Goal: Book appointment/travel/reservation

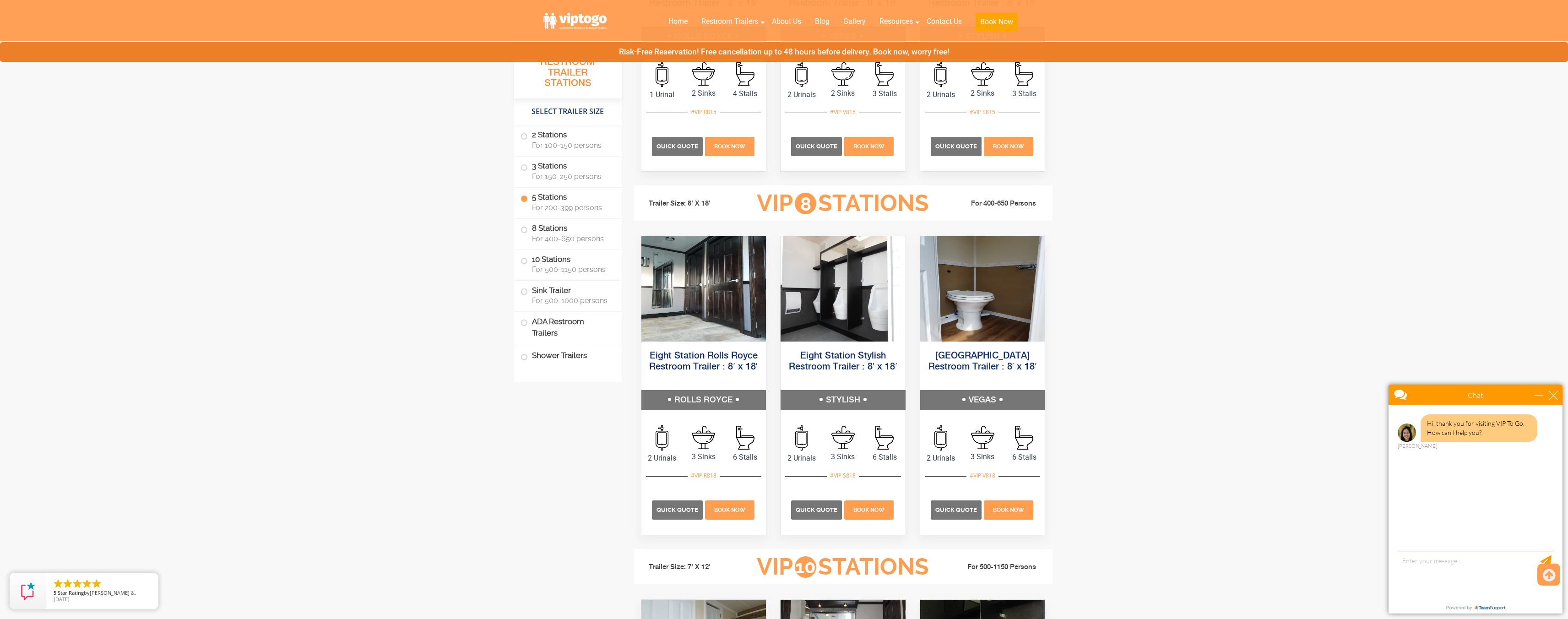
scroll to position [1332, 0]
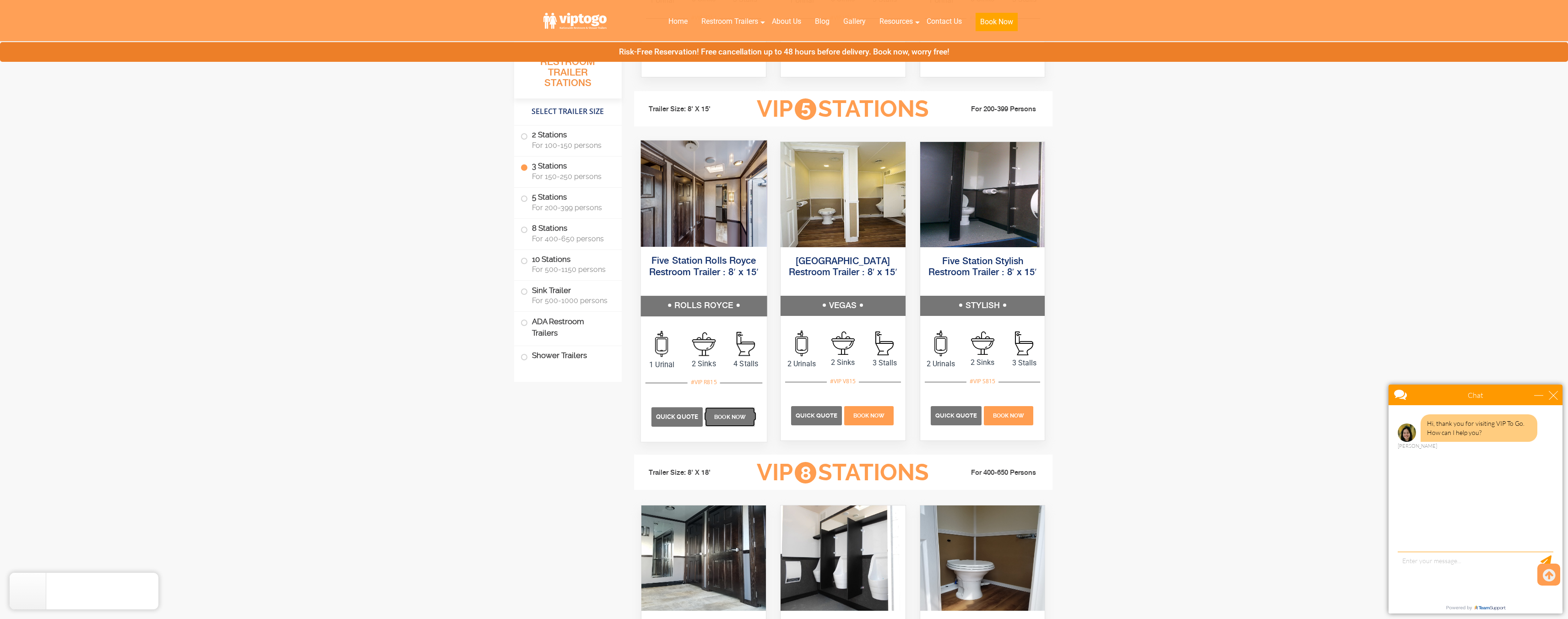
click at [718, 421] on p "Book Now" at bounding box center [730, 417] width 50 height 20
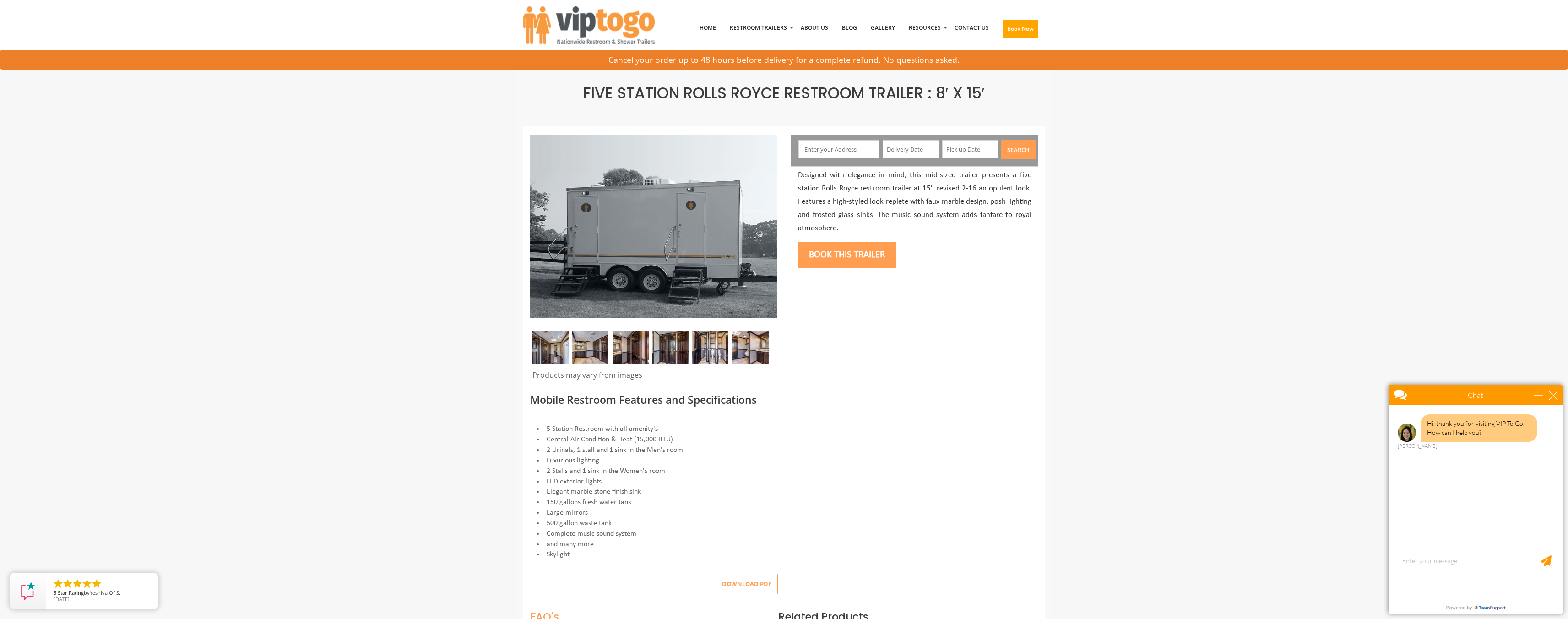
click at [840, 153] on input "text" at bounding box center [838, 149] width 80 height 19
click at [839, 152] on input "text" at bounding box center [838, 149] width 80 height 19
type input "[STREET_ADDRESS][PERSON_NAME][US_STATE]"
click at [937, 251] on div "24" at bounding box center [940, 249] width 16 height 14
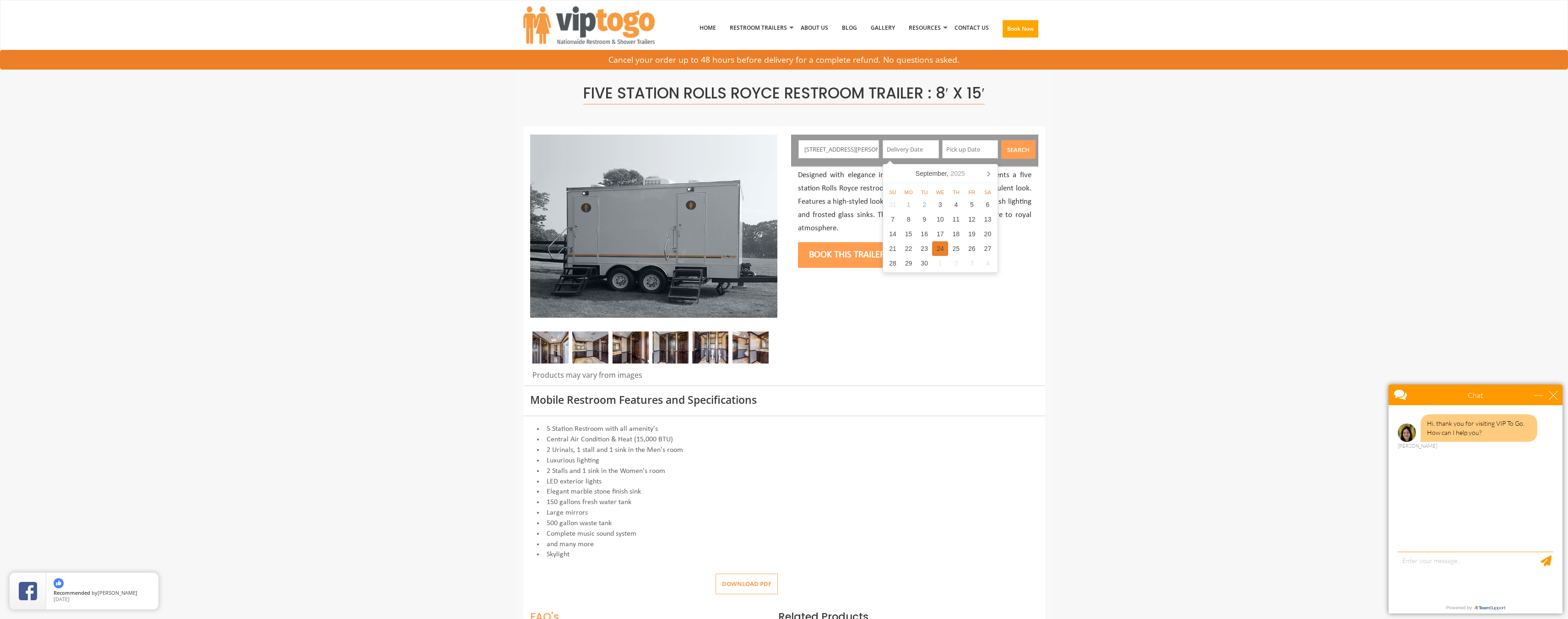
type input "[DATE]"
click at [1018, 249] on div "25" at bounding box center [1016, 249] width 16 height 14
type input "[DATE]"
click at [1018, 146] on button "Search" at bounding box center [1019, 149] width 35 height 19
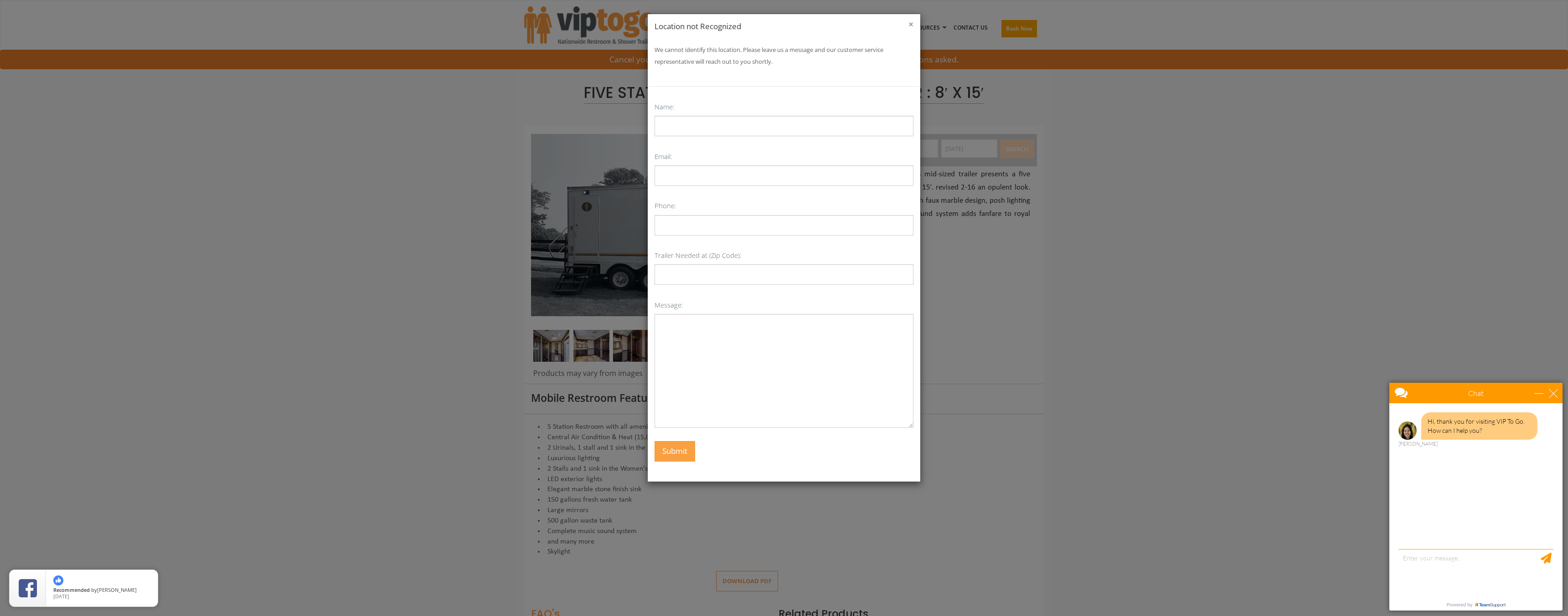
click at [911, 24] on button "×" at bounding box center [911, 25] width 5 height 9
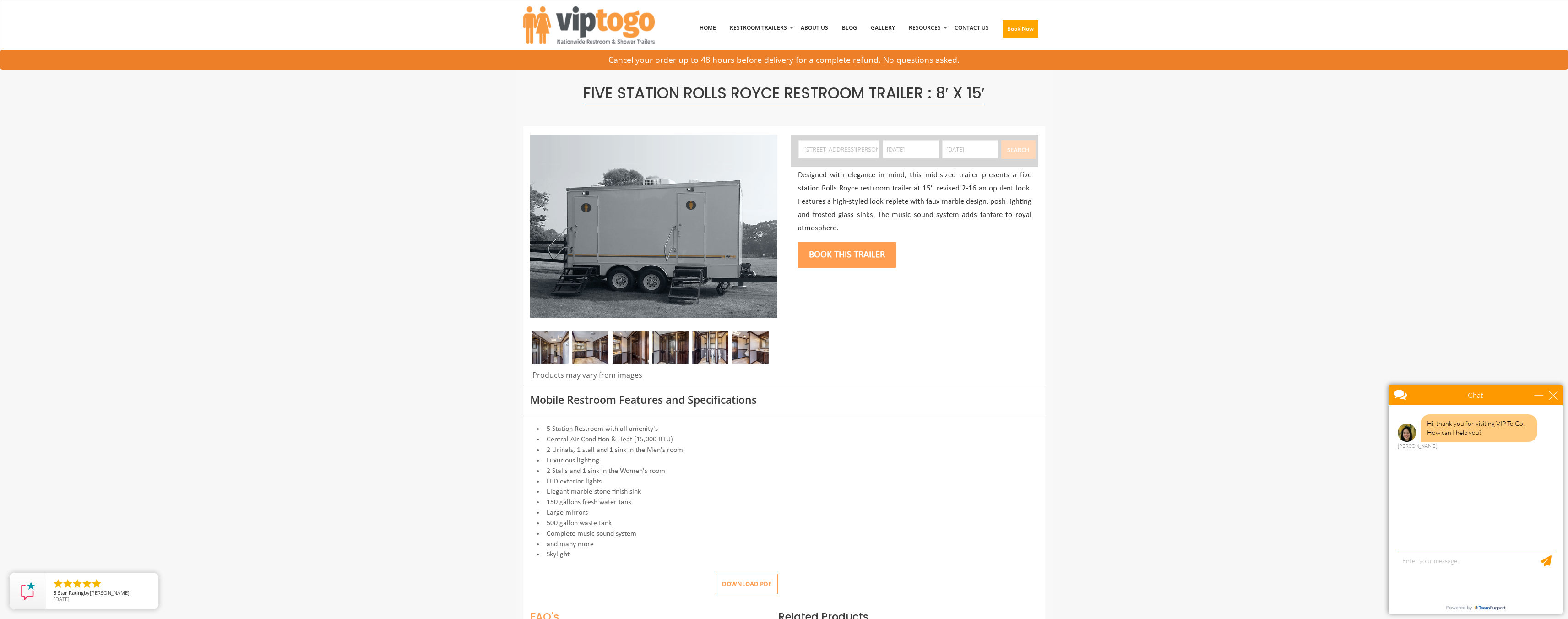
click at [843, 254] on button "Book this trailer" at bounding box center [847, 255] width 98 height 26
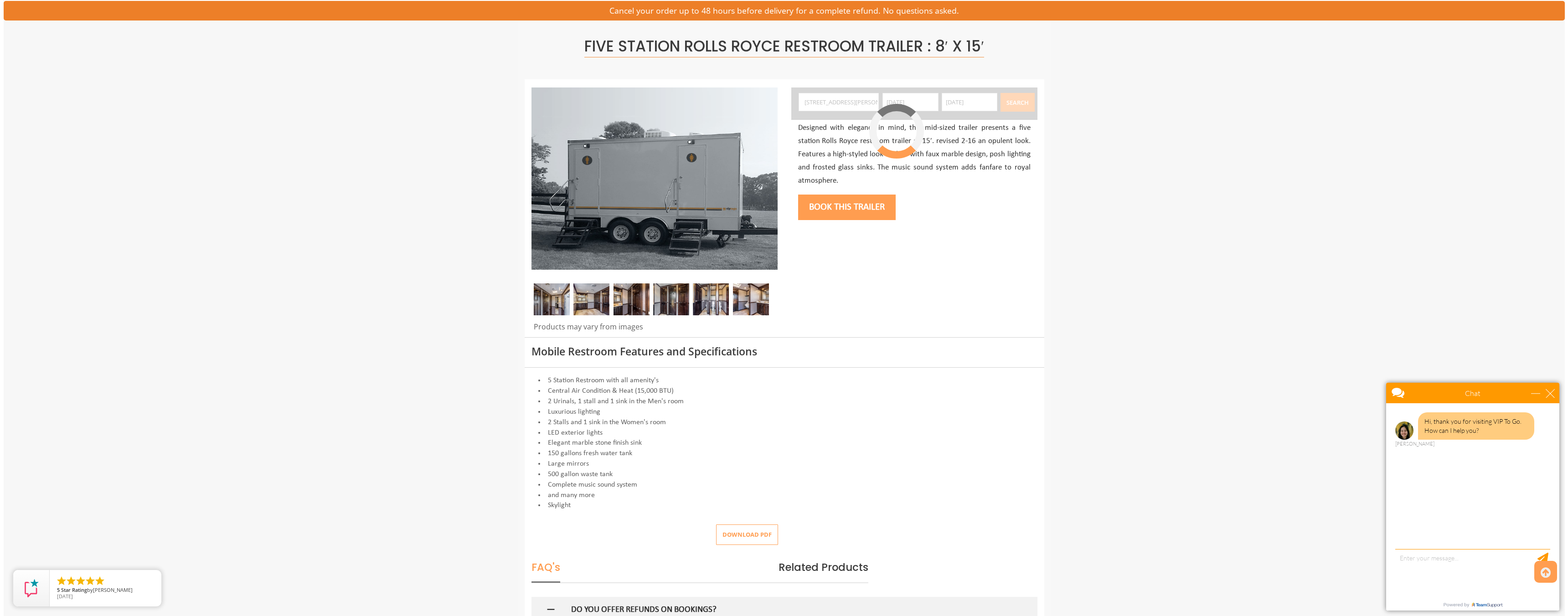
scroll to position [48, 0]
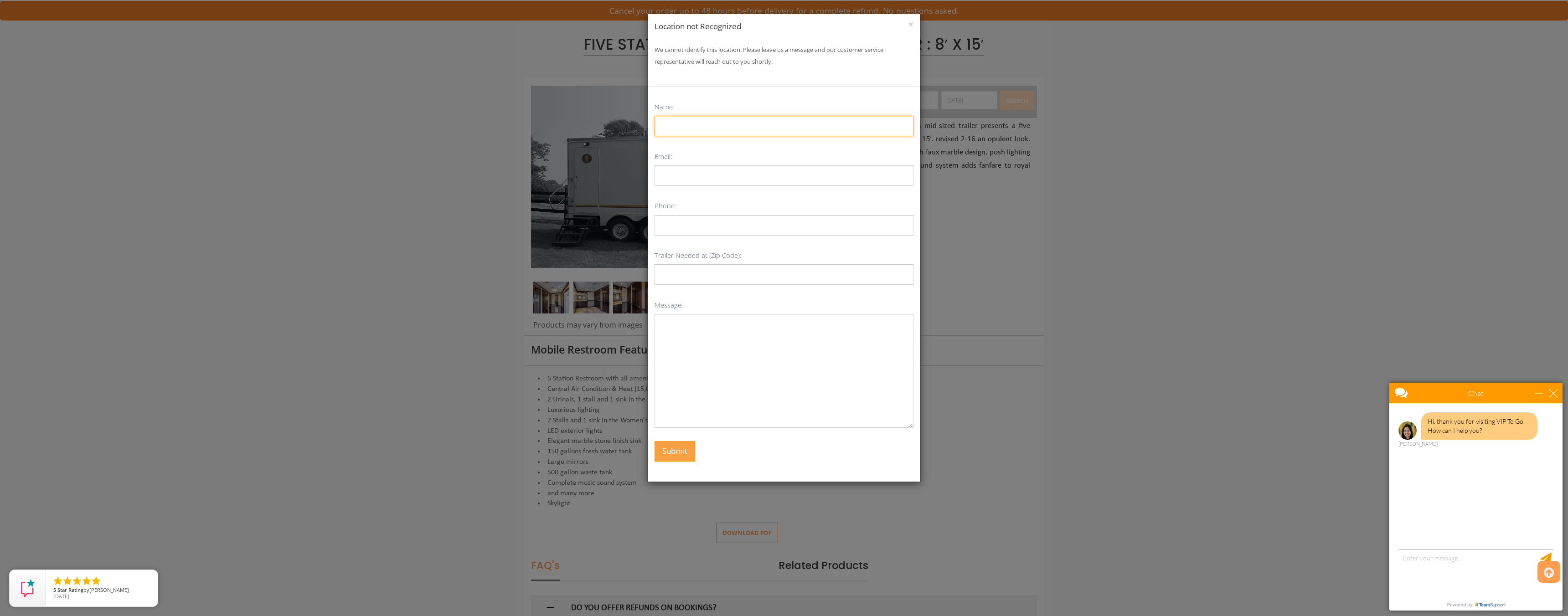
click at [707, 126] on input "Contact form" at bounding box center [784, 125] width 259 height 20
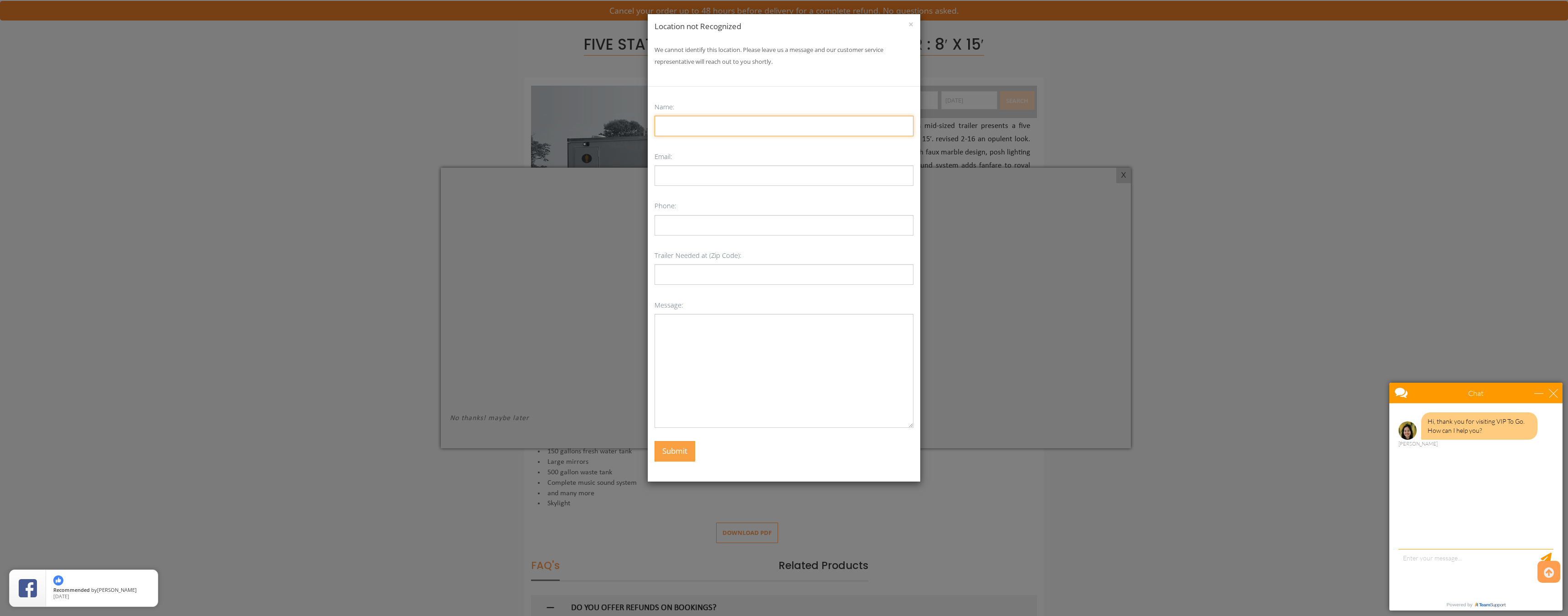
type input "[PERSON_NAME]"
type input "[PERSON_NAME][EMAIL_ADDRESS][DOMAIN_NAME]"
type input "3015027839"
type input "10004"
click at [695, 324] on textarea "Contact form" at bounding box center [784, 371] width 259 height 114
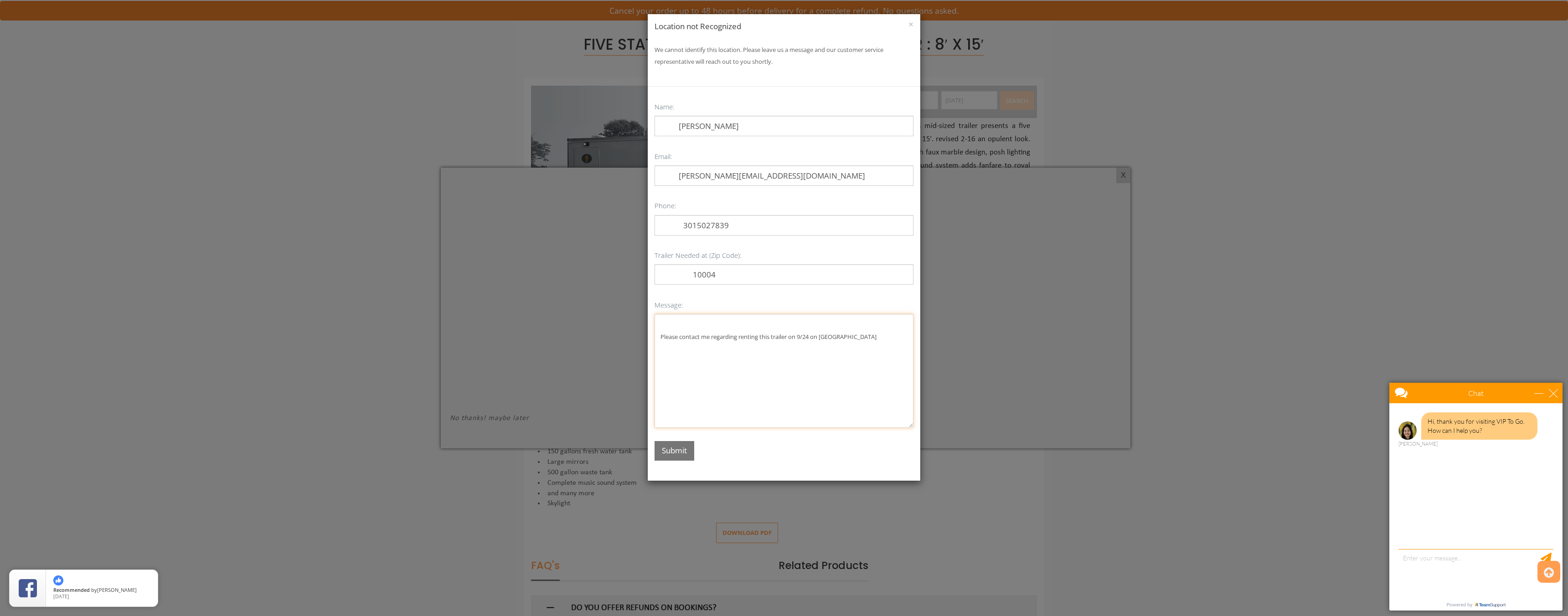
type textarea "Please contact me regarding renting this trailer on 9/24 on [GEOGRAPHIC_DATA]"
click at [675, 451] on button "Submit" at bounding box center [674, 451] width 40 height 20
